Goal: Task Accomplishment & Management: Complete application form

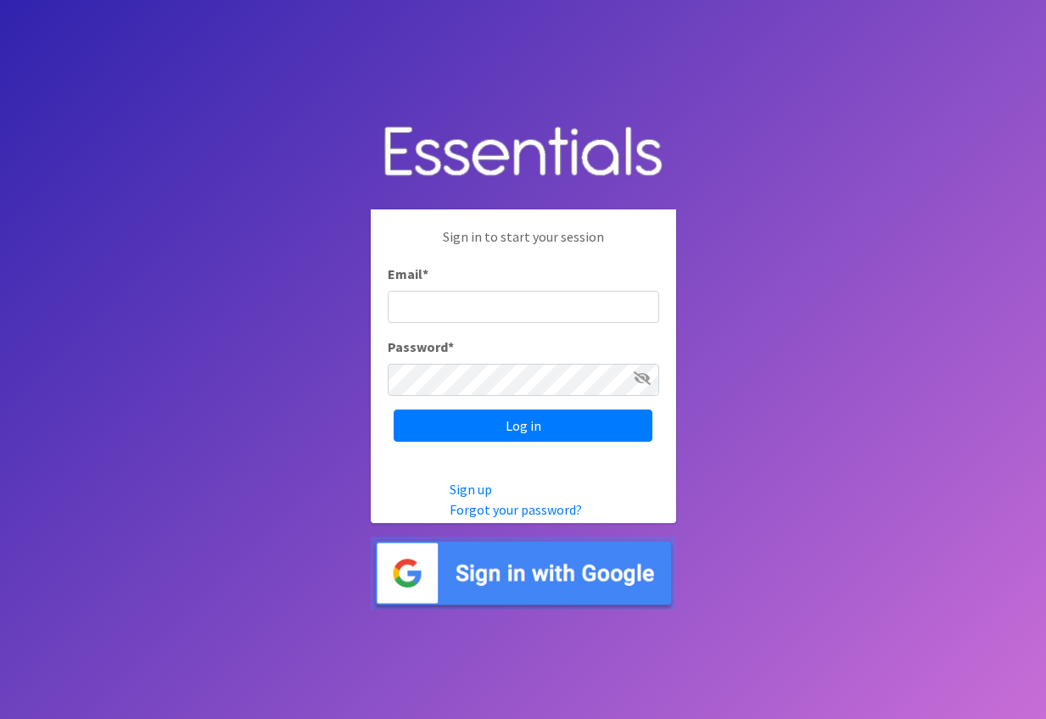
click at [514, 307] on input "Email *" at bounding box center [523, 307] width 271 height 32
type input "[EMAIL_ADDRESS][DOMAIN_NAME]"
click at [393, 410] on input "Log in" at bounding box center [522, 426] width 259 height 32
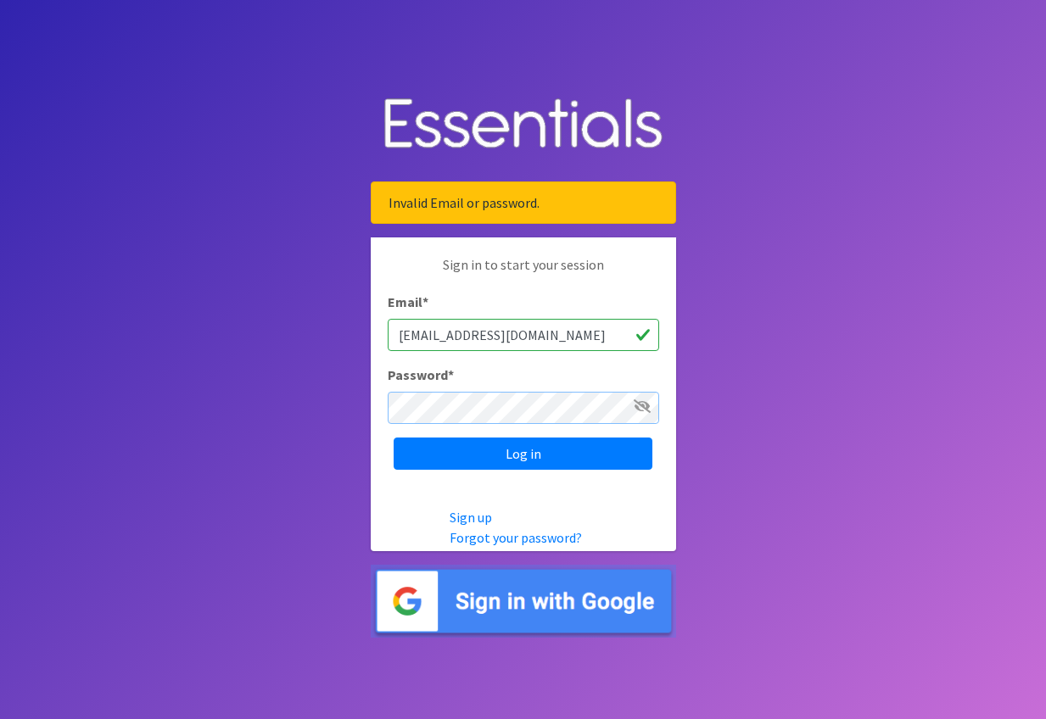
click at [393, 438] on input "Log in" at bounding box center [522, 454] width 259 height 32
click at [634, 412] on icon at bounding box center [641, 406] width 17 height 14
click at [393, 438] on input "Log in" at bounding box center [522, 454] width 259 height 32
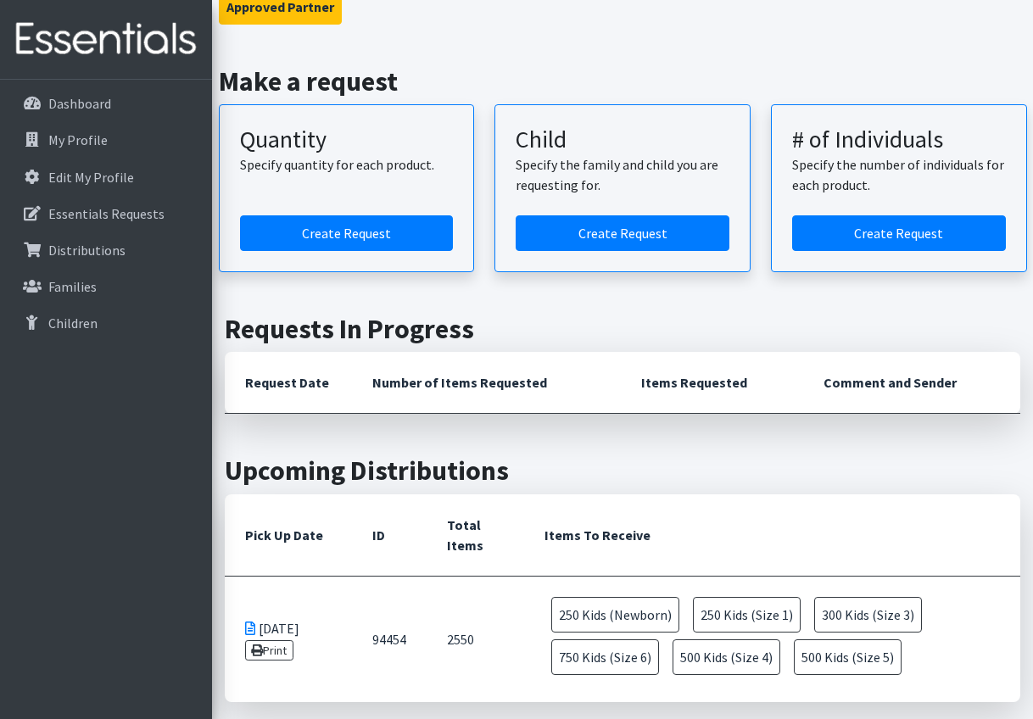
scroll to position [170, 0]
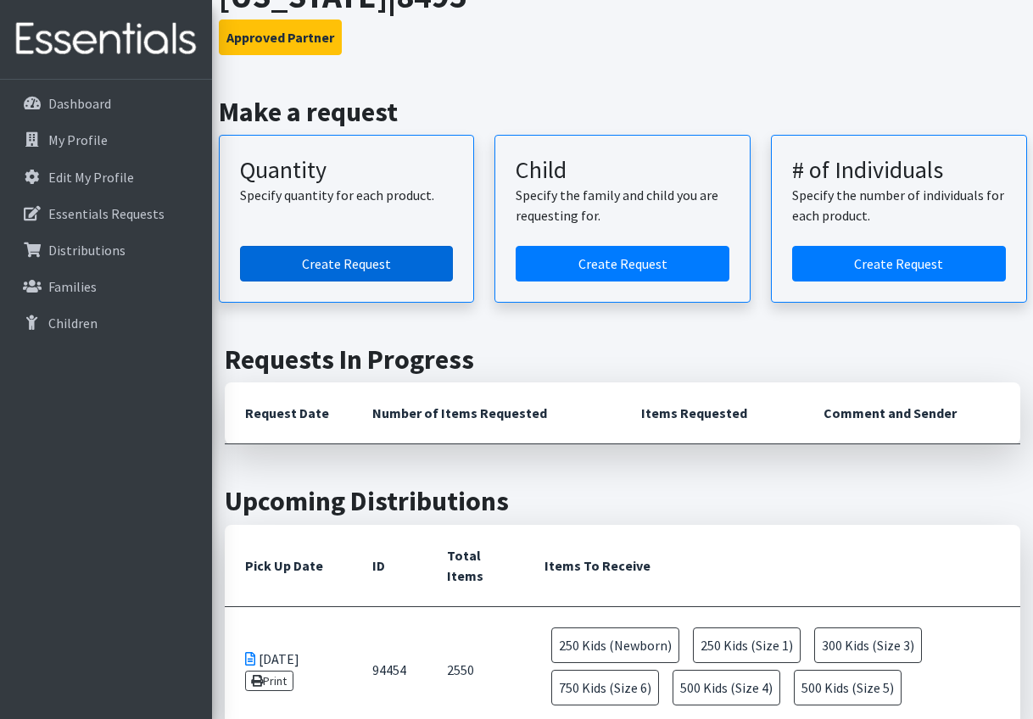
click at [422, 258] on link "Create Request" at bounding box center [347, 264] width 214 height 36
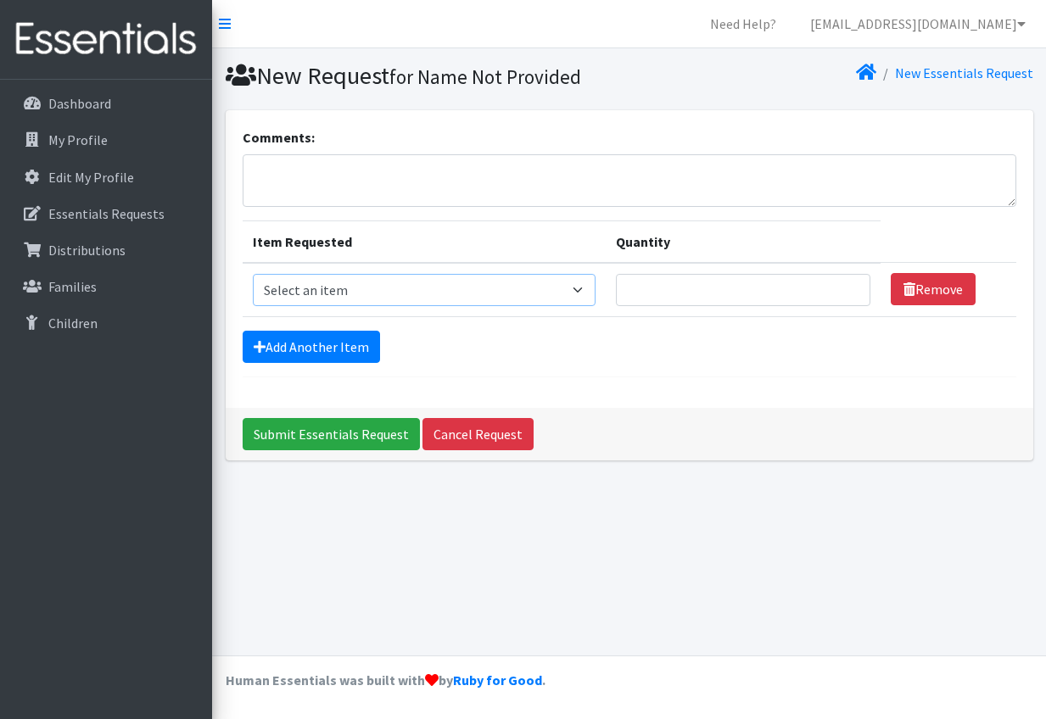
click at [551, 283] on select "Select an item F&D Men L/XL (38-50in waist) x48 F&D Men S/M (28-40in waist) x56…" at bounding box center [424, 290] width 343 height 32
select select "1222"
click at [253, 274] on select "Select an item F&D Men L/XL (38-50in waist) x48 F&D Men S/M (28-40in waist) x56…" at bounding box center [424, 290] width 343 height 32
click at [755, 308] on td "Quantity" at bounding box center [742, 290] width 275 height 54
click at [761, 298] on input "Quantity" at bounding box center [743, 290] width 254 height 32
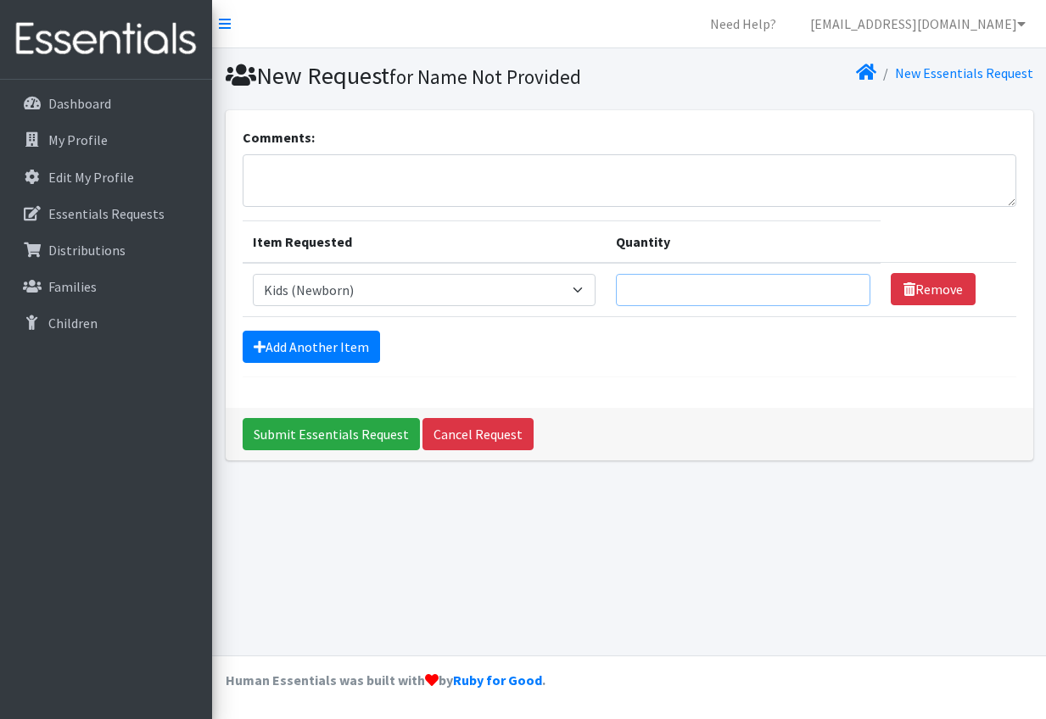
type input "1"
click at [777, 293] on input "1" at bounding box center [743, 290] width 254 height 32
type input "250"
click at [347, 337] on link "Add Another Item" at bounding box center [311, 347] width 137 height 32
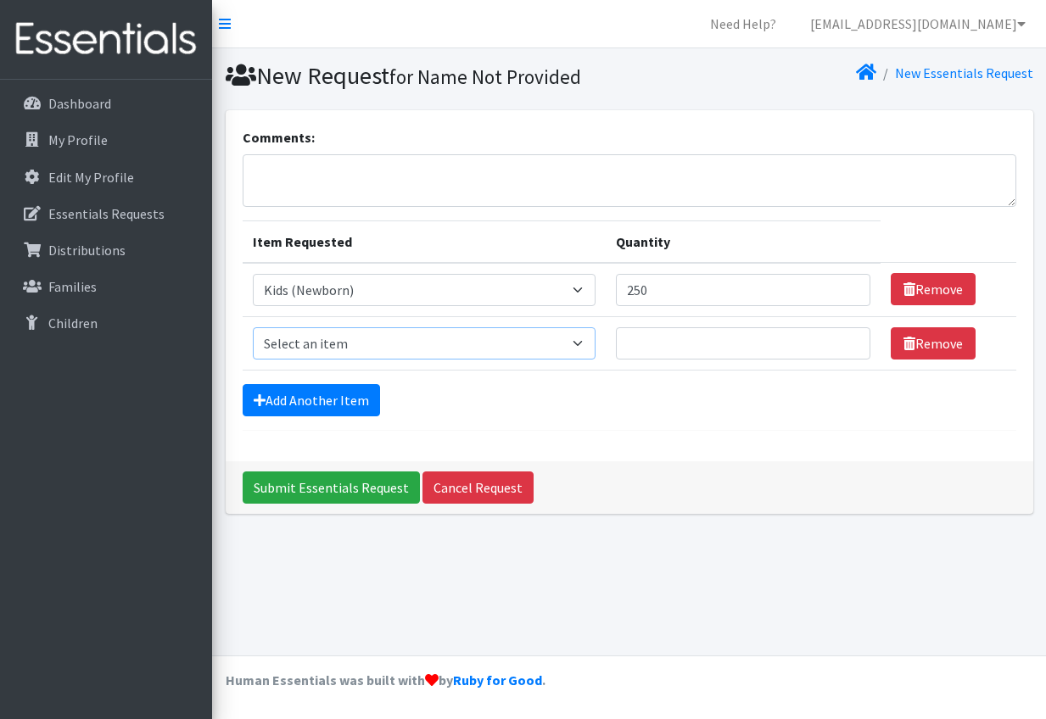
click at [519, 346] on select "Select an item F&D Men L/XL (38-50in waist) x48 F&D Men S/M (28-40in waist) x56…" at bounding box center [424, 343] width 343 height 32
select select "1201"
click at [253, 327] on select "Select an item F&D Men L/XL (38-50in waist) x48 F&D Men S/M (28-40in waist) x56…" at bounding box center [424, 343] width 343 height 32
click at [699, 349] on input "Quantity" at bounding box center [743, 343] width 254 height 32
type input "250"
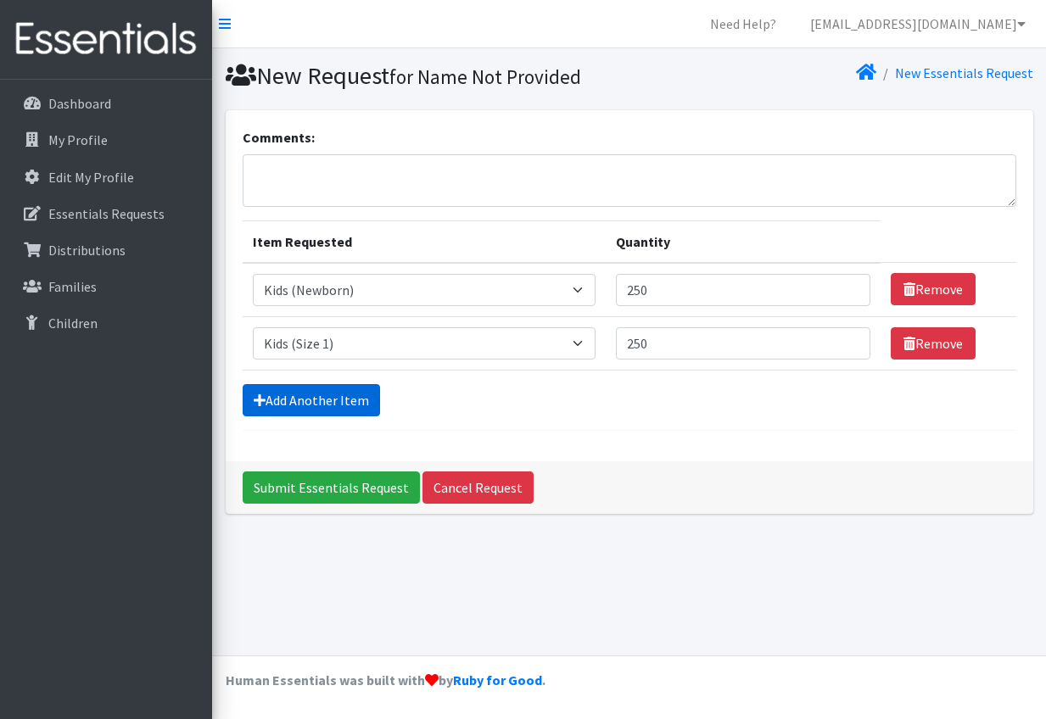
click at [326, 395] on link "Add Another Item" at bounding box center [311, 400] width 137 height 32
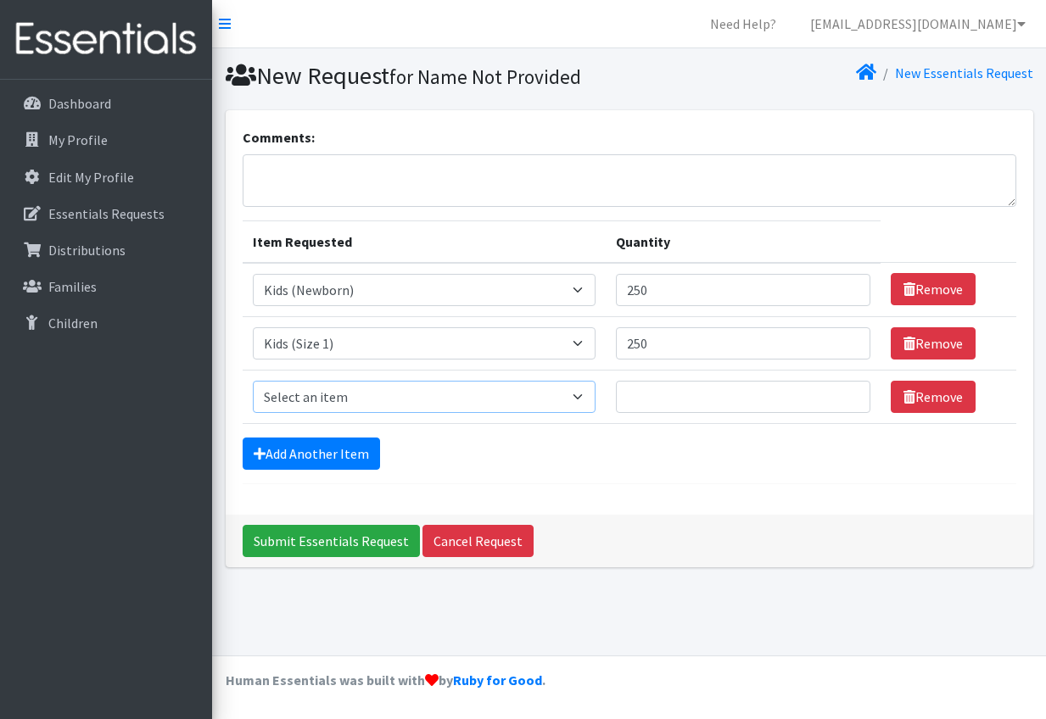
click at [355, 393] on select "Select an item F&D Men L/XL (38-50in waist) x48 F&D Men S/M (28-40in waist) x56…" at bounding box center [424, 397] width 343 height 32
select select "1202"
click at [253, 381] on select "Select an item F&D Men L/XL (38-50in waist) x48 F&D Men S/M (28-40in waist) x56…" at bounding box center [424, 397] width 343 height 32
click at [730, 397] on input "Quantity" at bounding box center [743, 397] width 254 height 32
type input "400"
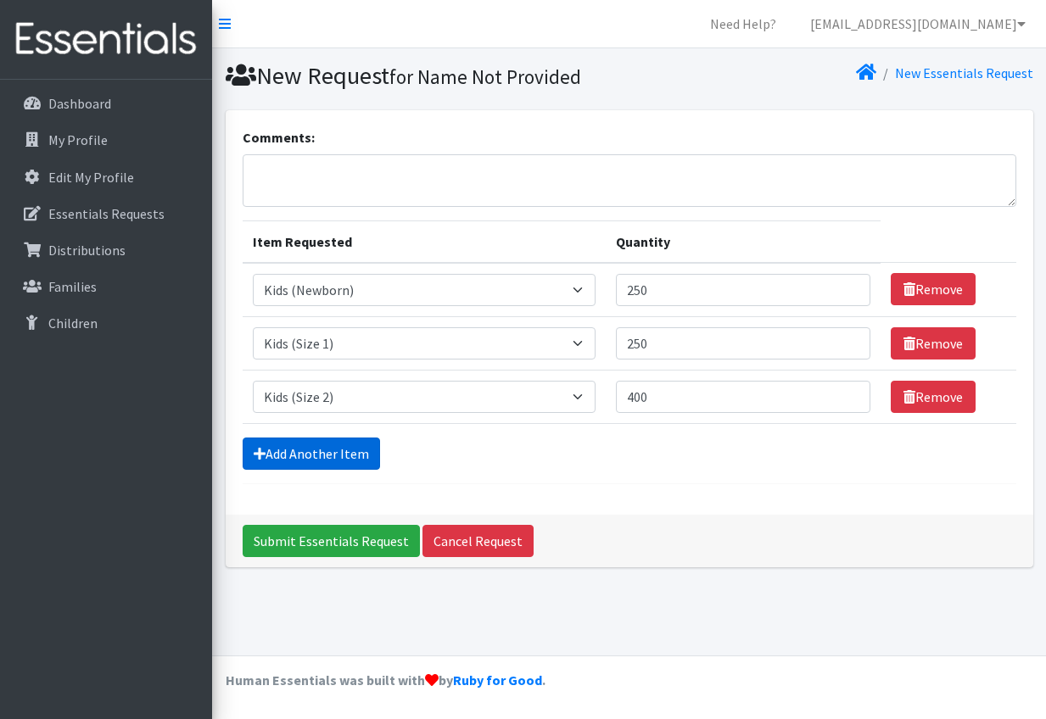
click at [290, 451] on link "Add Another Item" at bounding box center [311, 454] width 137 height 32
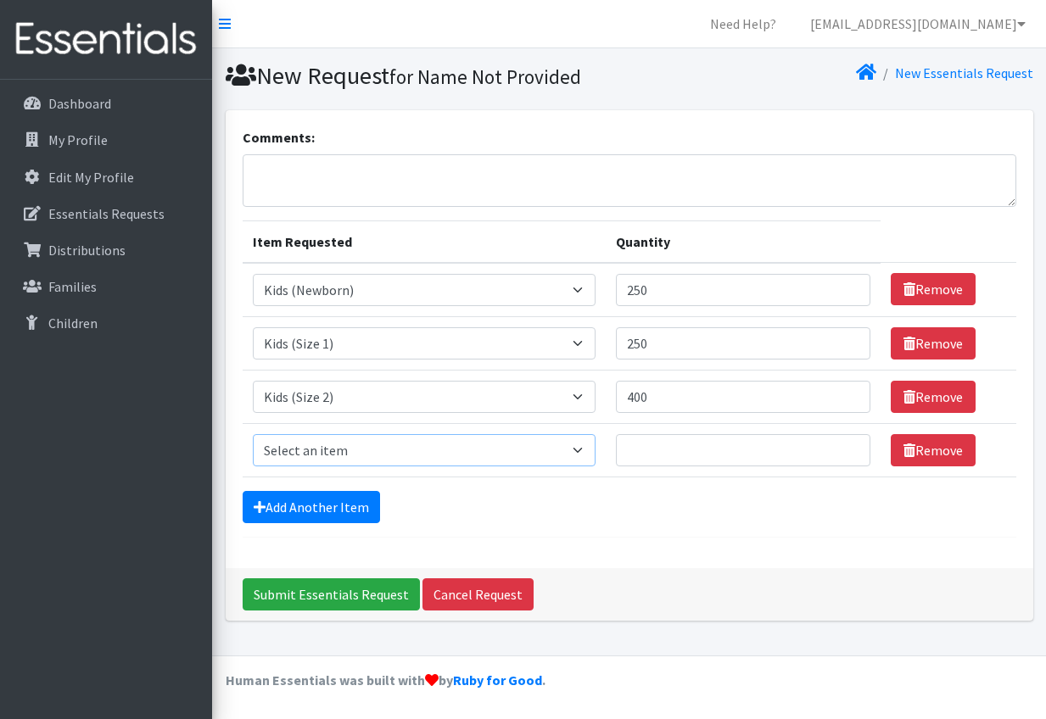
click at [374, 462] on select "Select an item F&D Men L/XL (38-50in waist) x48 F&D Men S/M (28-40in waist) x56…" at bounding box center [424, 450] width 343 height 32
select select "1221"
click at [253, 434] on select "Select an item F&D Men L/XL (38-50in waist) x48 F&D Men S/M (28-40in waist) x56…" at bounding box center [424, 450] width 343 height 32
click at [719, 455] on input "Quantity" at bounding box center [743, 450] width 254 height 32
type input "300"
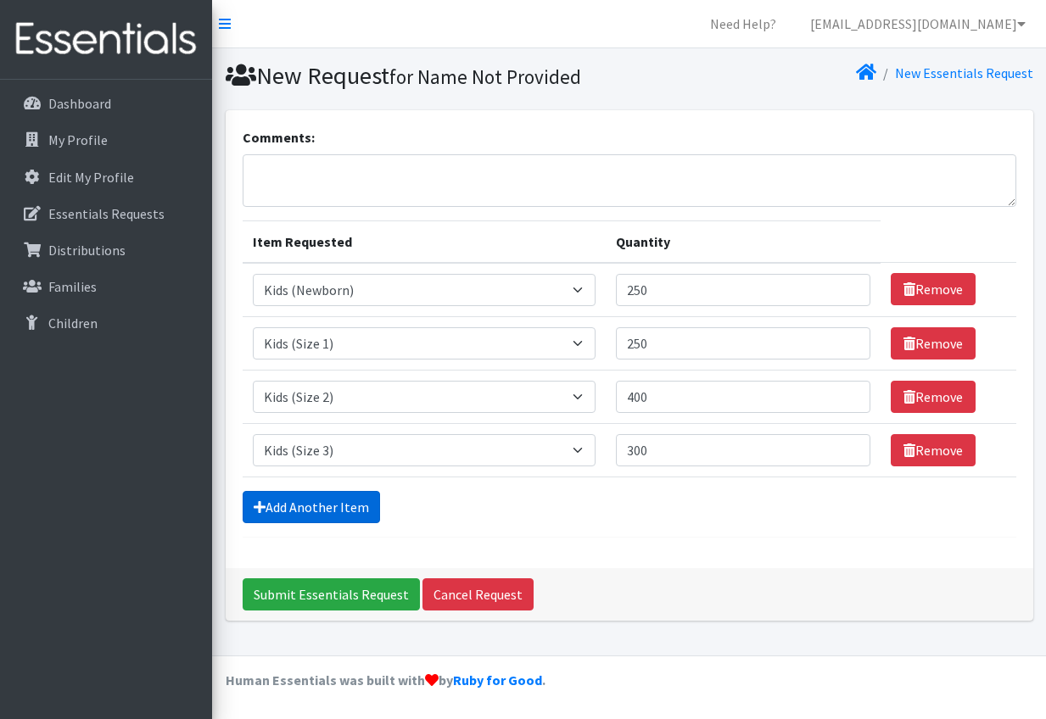
click at [359, 498] on link "Add Another Item" at bounding box center [311, 507] width 137 height 32
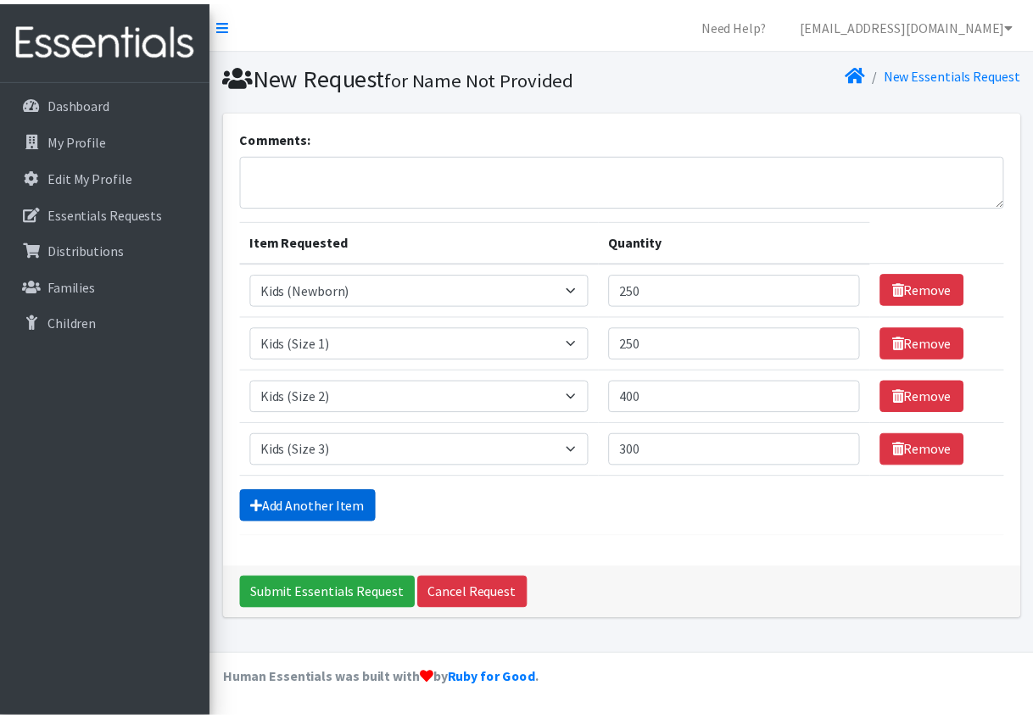
scroll to position [32, 0]
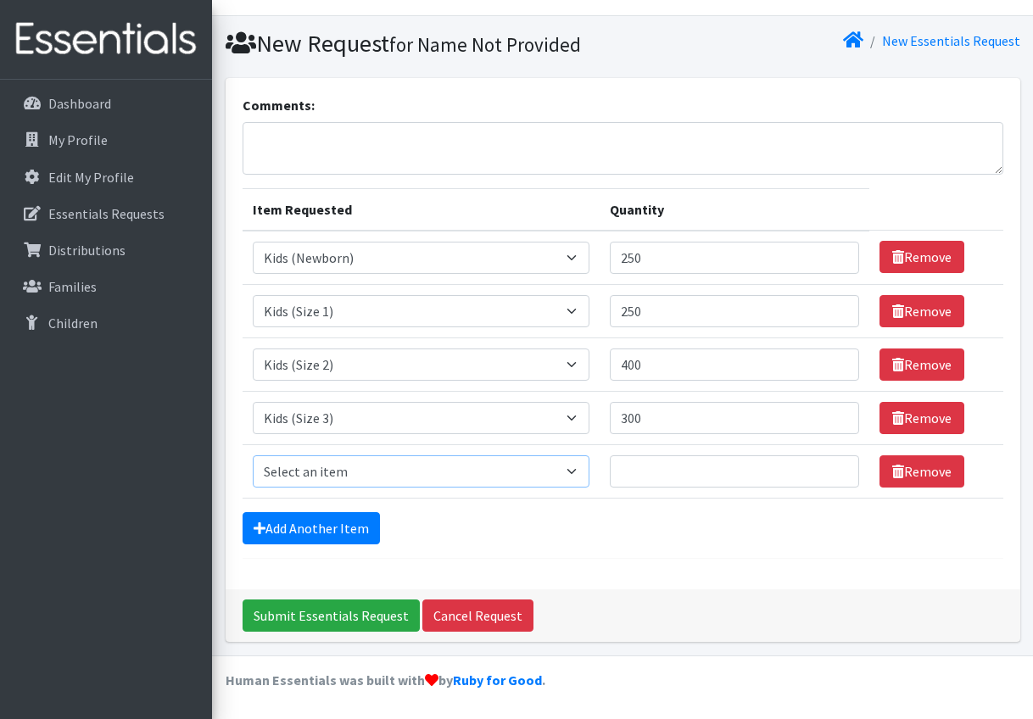
click at [339, 481] on select "Select an item F&D Men L/XL (38-50in waist) x48 F&D Men S/M (28-40in waist) x56…" at bounding box center [421, 471] width 337 height 32
select select "1213"
click at [253, 455] on select "Select an item F&D Men L/XL (38-50in waist) x48 F&D Men S/M (28-40in waist) x56…" at bounding box center [421, 471] width 337 height 32
click at [745, 480] on input "Quantity" at bounding box center [734, 471] width 249 height 32
type input "500"
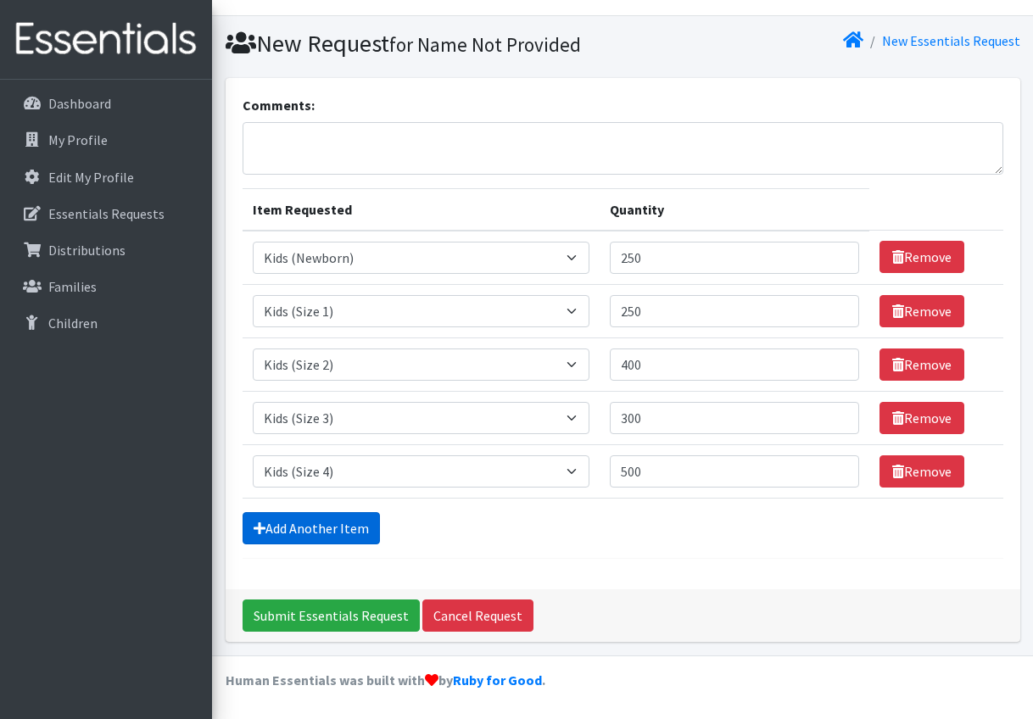
click at [332, 537] on link "Add Another Item" at bounding box center [311, 528] width 137 height 32
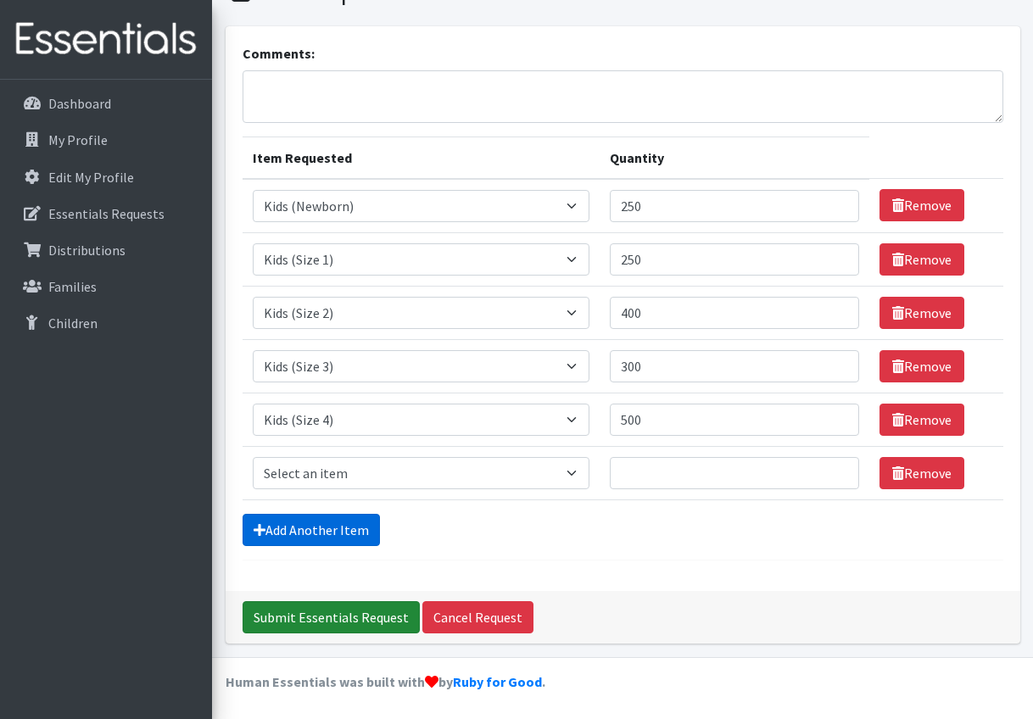
scroll to position [86, 0]
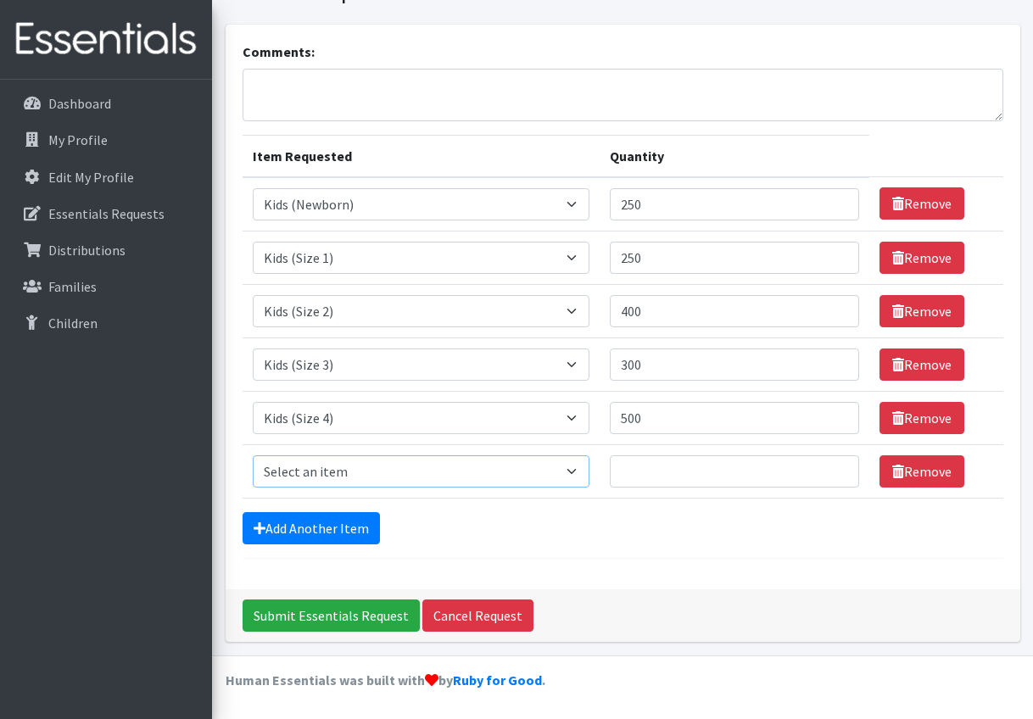
click at [410, 469] on select "Select an item F&D Men L/XL (38-50in waist) x48 F&D Men S/M (28-40in waist) x56…" at bounding box center [421, 471] width 337 height 32
select select "1214"
click at [253, 455] on select "Select an item F&D Men L/XL (38-50in waist) x48 F&D Men S/M (28-40in waist) x56…" at bounding box center [421, 471] width 337 height 32
click at [707, 470] on input "Quantity" at bounding box center [734, 471] width 249 height 32
type input "750"
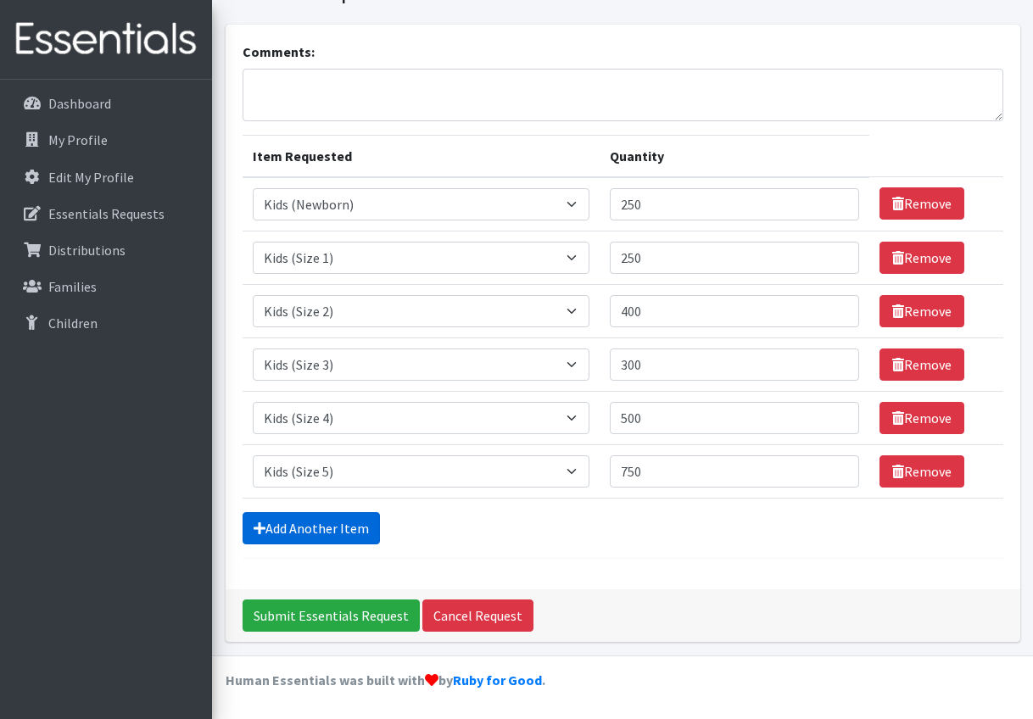
click at [319, 521] on link "Add Another Item" at bounding box center [311, 528] width 137 height 32
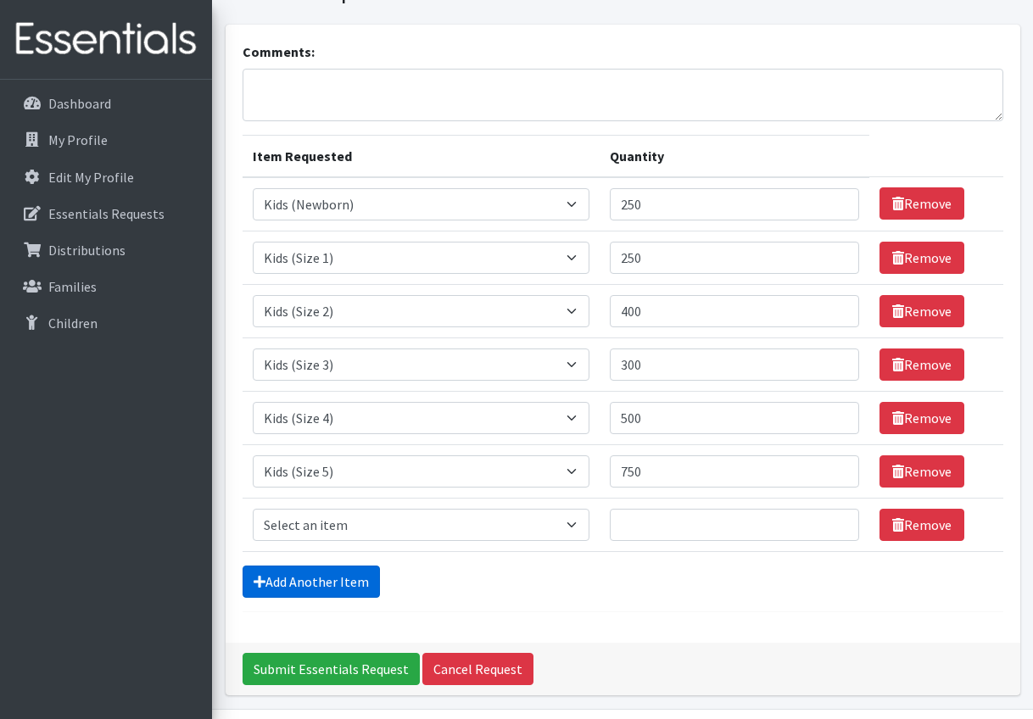
scroll to position [139, 0]
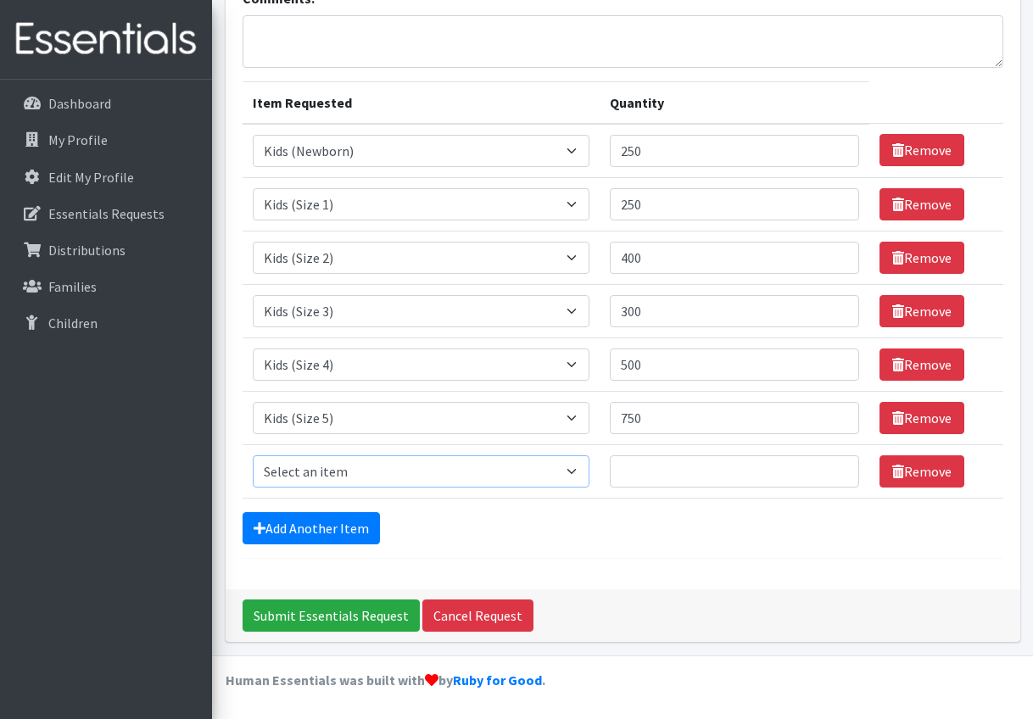
click at [329, 472] on select "Select an item F&D Men L/XL (38-50in waist) x48 F&D Men S/M (28-40in waist) x56…" at bounding box center [421, 471] width 337 height 32
select select "1216"
click at [253, 455] on select "Select an item F&D Men L/XL (38-50in waist) x48 F&D Men S/M (28-40in waist) x56…" at bounding box center [421, 471] width 337 height 32
click at [765, 482] on input "Quantity" at bounding box center [734, 471] width 249 height 32
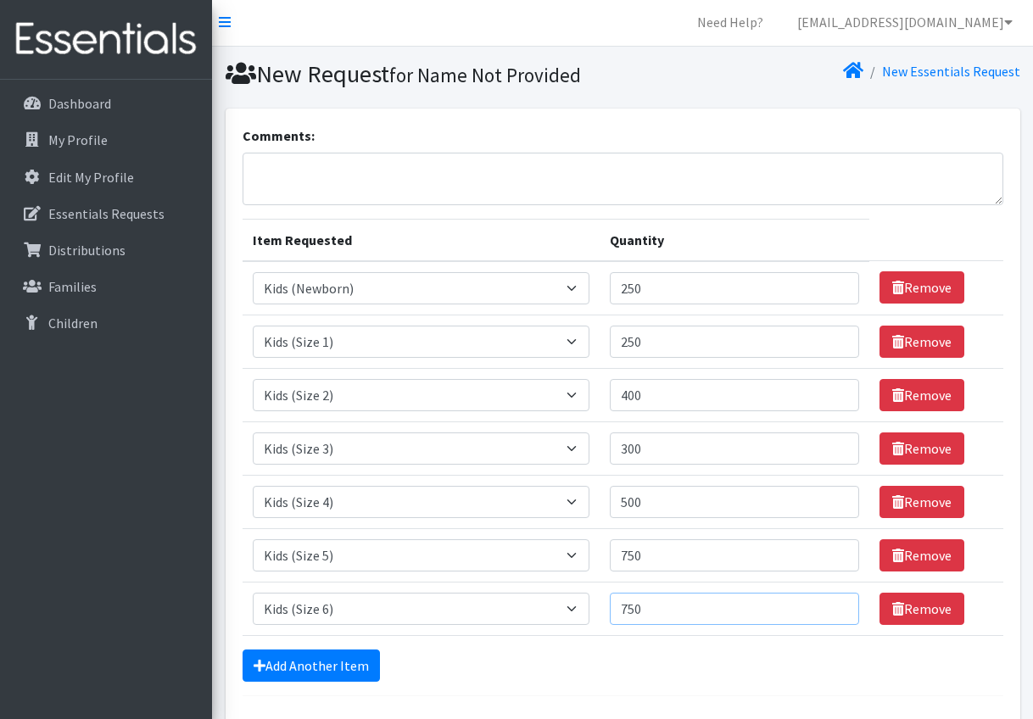
scroll to position [0, 0]
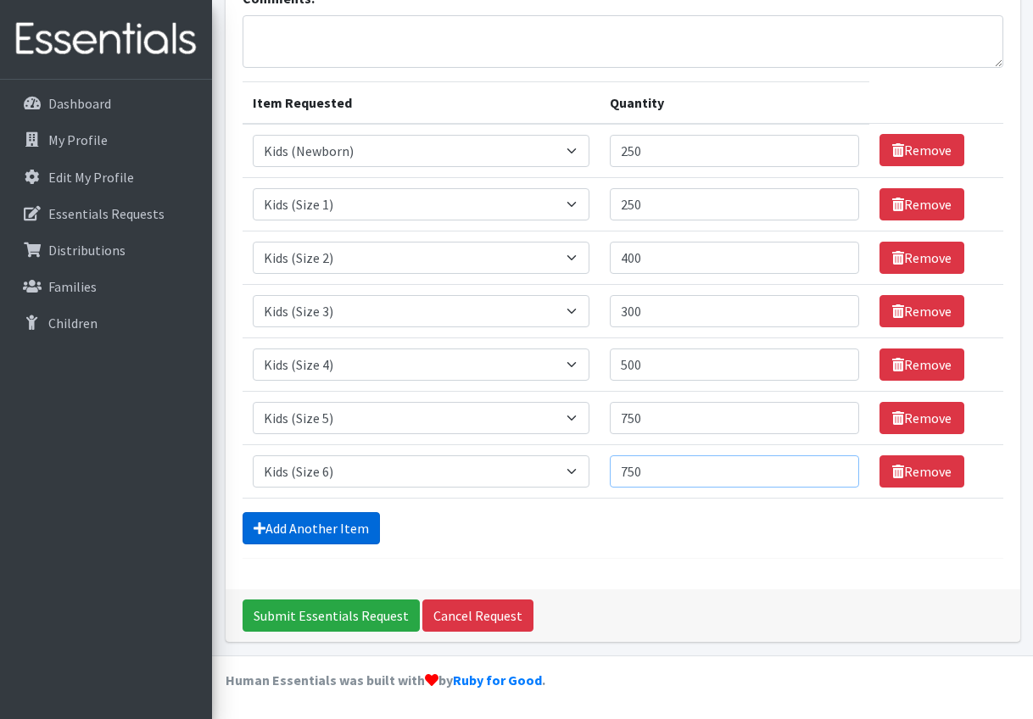
type input "750"
click at [330, 531] on link "Add Another Item" at bounding box center [311, 528] width 137 height 32
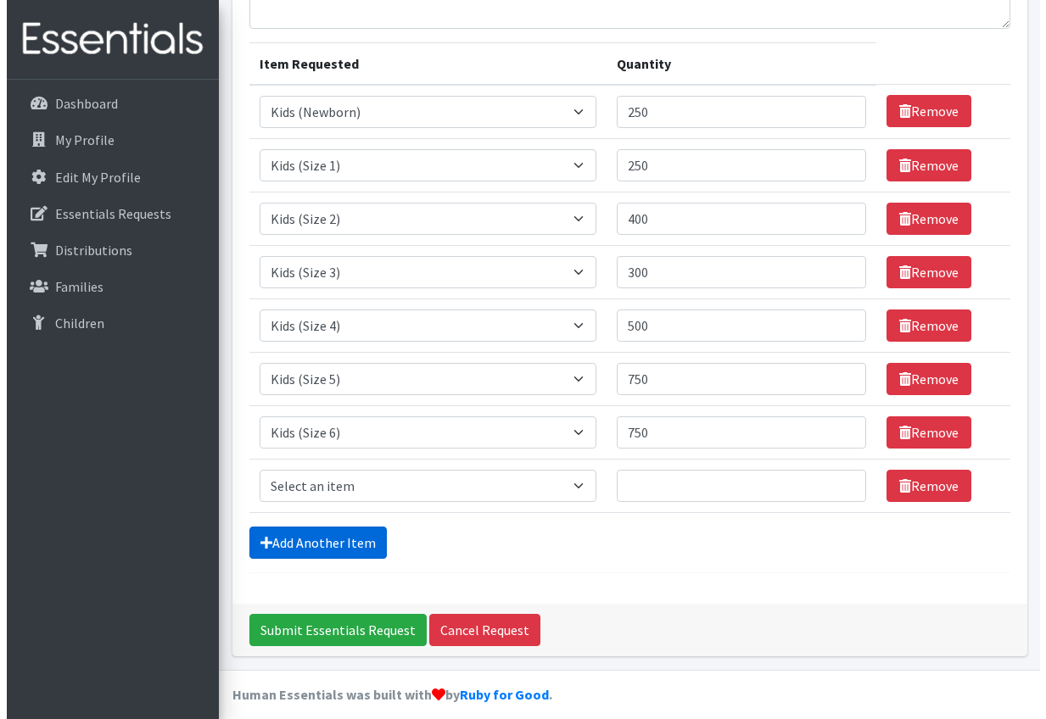
scroll to position [192, 0]
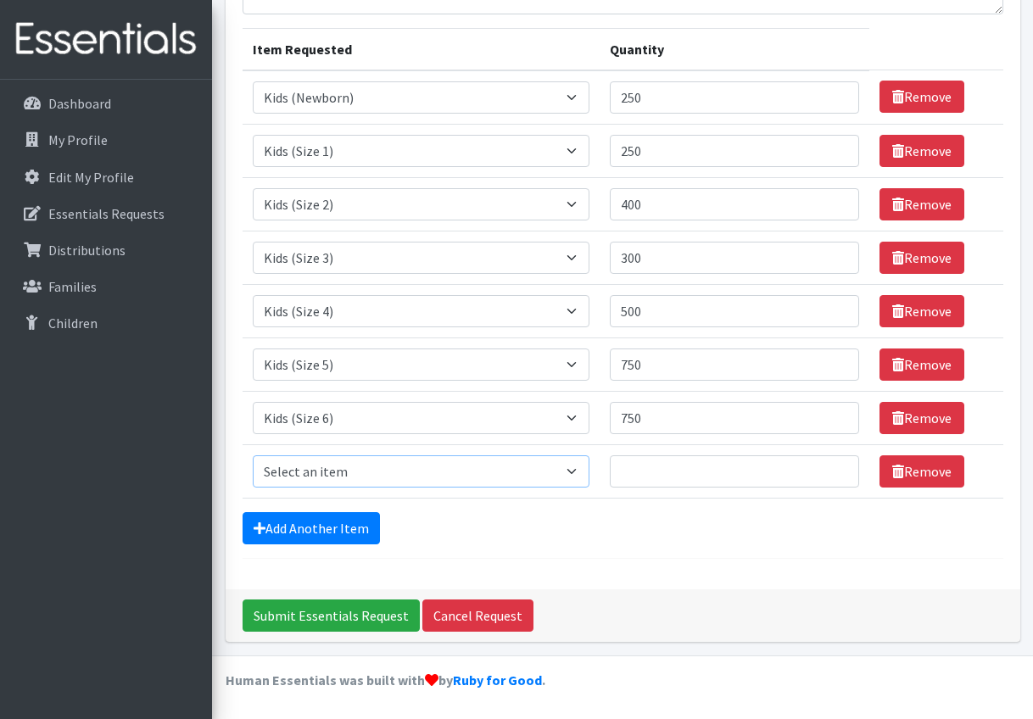
click at [303, 472] on select "Select an item F&D Men L/XL (38-50in waist) x48 F&D Men S/M (28-40in waist) x56…" at bounding box center [421, 471] width 337 height 32
select select "15511"
click at [253, 455] on select "Select an item F&D Men L/XL (38-50in waist) x48 F&D Men S/M (28-40in waist) x56…" at bounding box center [421, 471] width 337 height 32
click at [717, 459] on input "Quantity" at bounding box center [734, 471] width 249 height 32
type input "2"
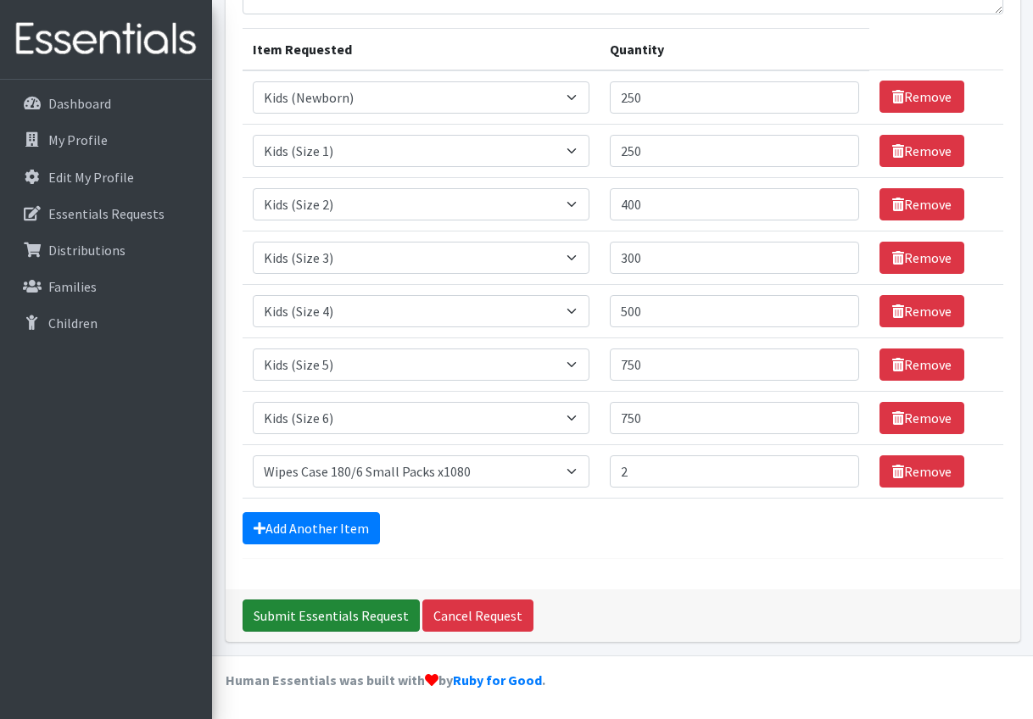
click at [356, 625] on input "Submit Essentials Request" at bounding box center [331, 616] width 177 height 32
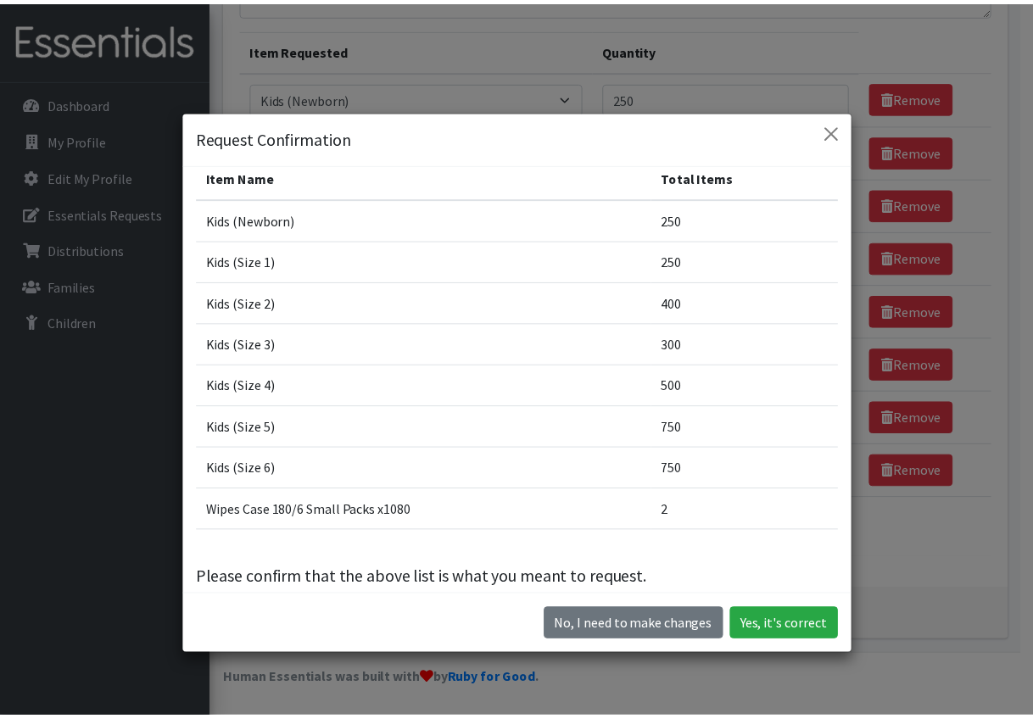
scroll to position [0, 0]
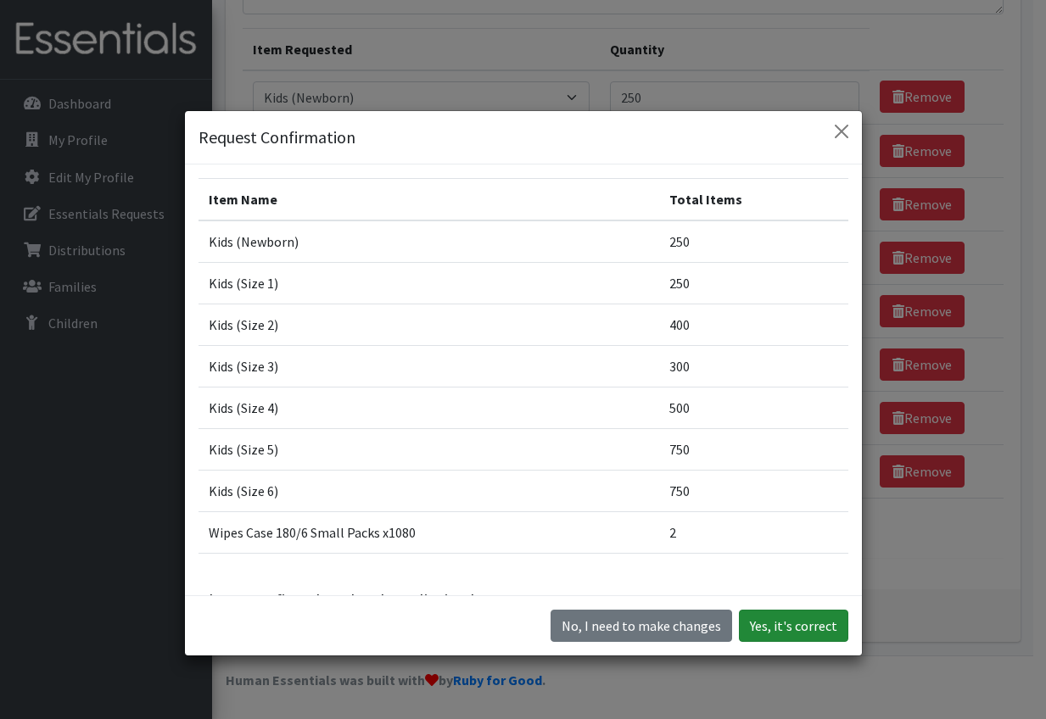
click at [771, 633] on button "Yes, it's correct" at bounding box center [793, 626] width 109 height 32
